Goal: Task Accomplishment & Management: Check status

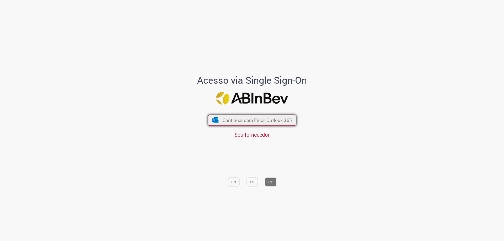
click at [235, 122] on span "Continuar com Email Outlook 365" at bounding box center [256, 120] width 69 height 6
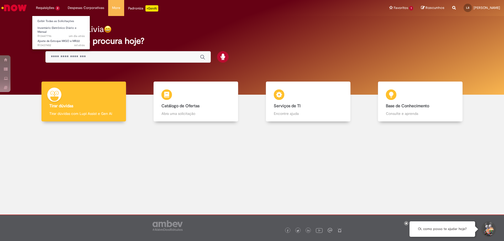
click at [56, 9] on li "Requisições 2 Exibir Todas as Solicitações Inventário Eletrônico Diário e Mensa…" at bounding box center [48, 8] width 32 height 16
click at [54, 18] on link "Exibir Todas as Solicitações" at bounding box center [61, 21] width 58 height 6
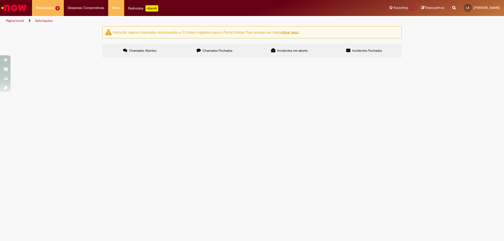
click at [434, 59] on div "Atenção: alguns chamados relacionados a T.I foram migrados para o Portal Global…" at bounding box center [252, 42] width 504 height 33
click at [419, 59] on div "Atenção: alguns chamados relacionados a T.I foram migrados para o Portal Global…" at bounding box center [252, 42] width 504 height 33
click at [0, 0] on span "Boa tarde! Poderia me ajudar a fazer a correção desse saldo, ajuste contabil de…" at bounding box center [0, 0] width 0 height 0
click at [0, 0] on td "Boa tarde! Poderia me ajudar a fazer a correção desse saldo, ajuste contabil de…" at bounding box center [0, 0] width 0 height 0
click at [0, 0] on span "Ola! Boa tarde, poderia adicionar esse codigo no IE por favor ? Obrigada" at bounding box center [0, 0] width 0 height 0
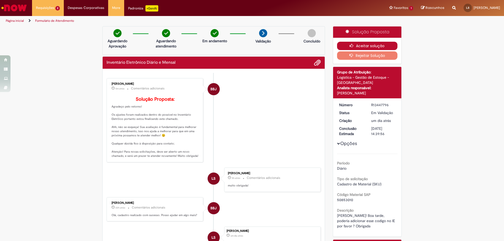
click at [362, 44] on button "Aceitar solução" at bounding box center [367, 46] width 61 height 8
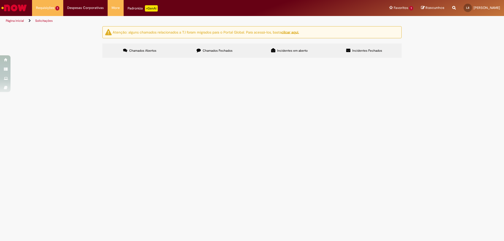
click at [0, 0] on span "Boa tarde! Poderia me ajudar a fazer a correção desse saldo, ajuste contabil de…" at bounding box center [0, 0] width 0 height 0
